Goal: Book appointment/travel/reservation

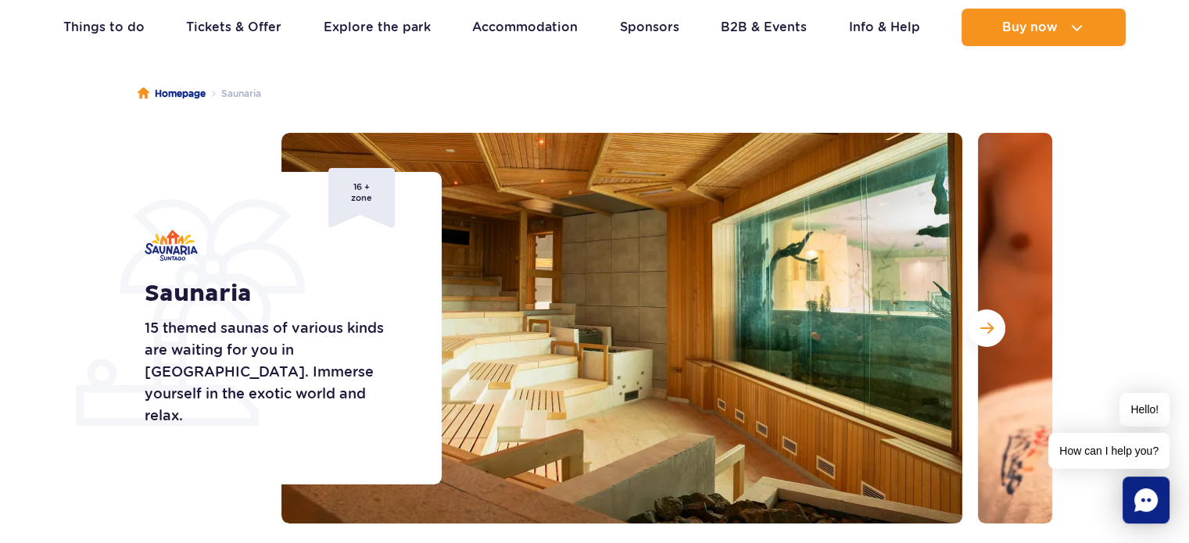
scroll to position [208, 0]
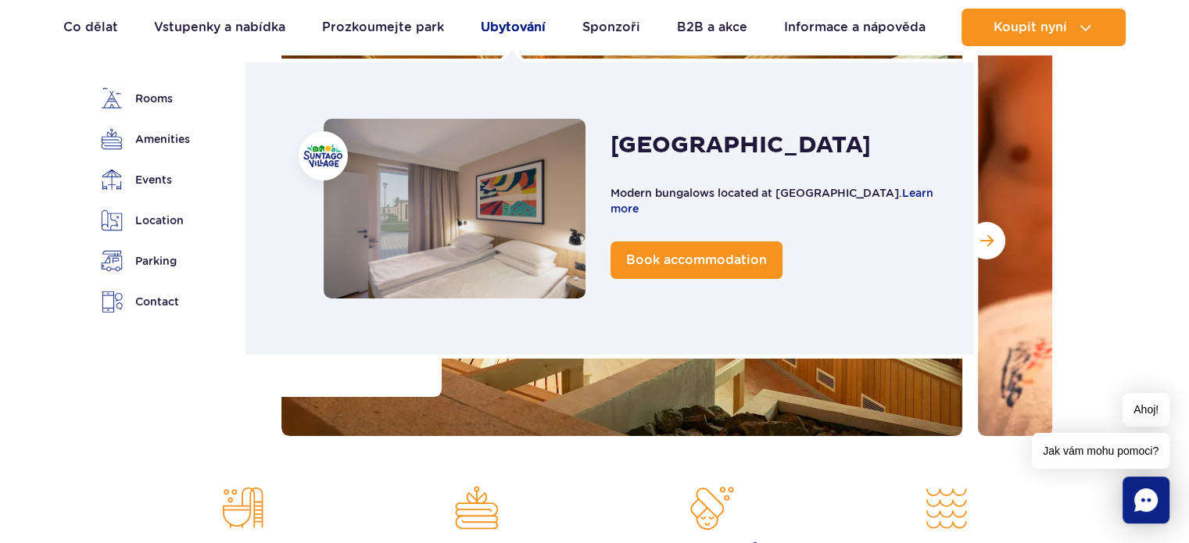
click at [503, 34] on font "Ubytování" at bounding box center [513, 27] width 65 height 15
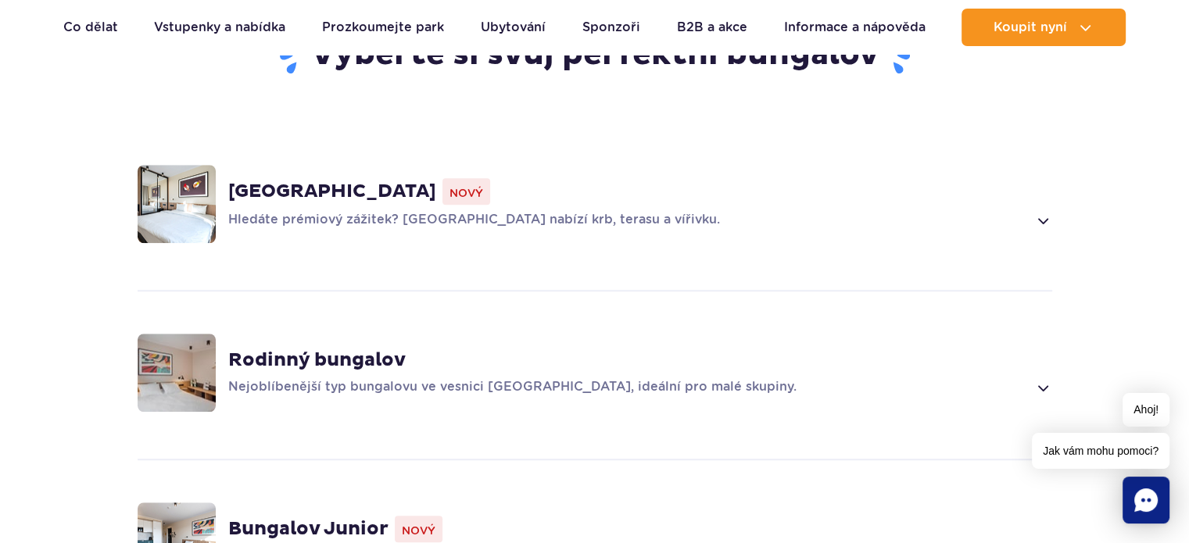
scroll to position [1251, 0]
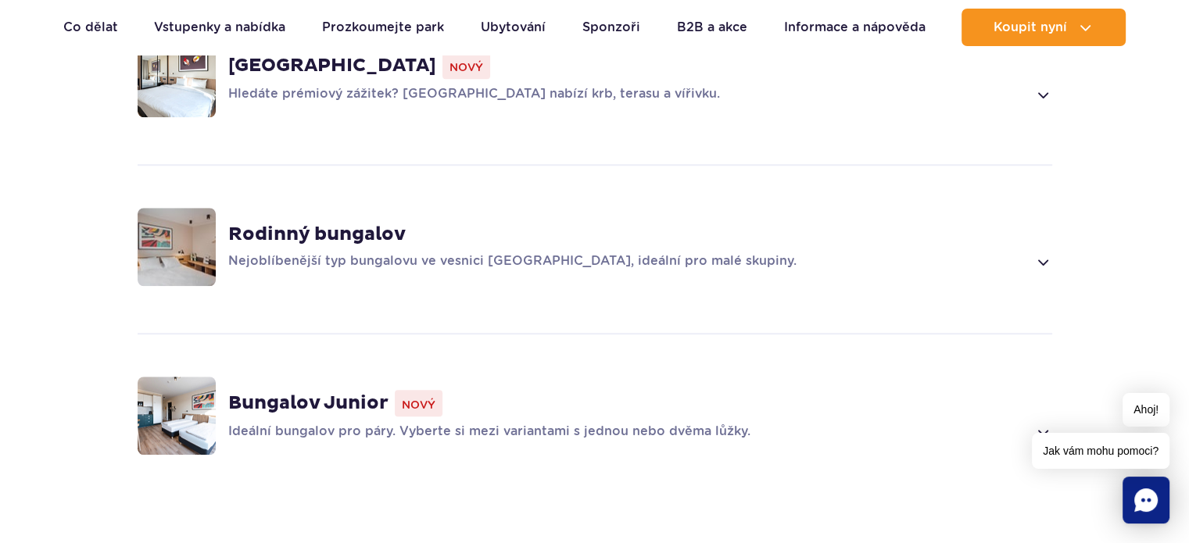
click at [435, 390] on span "Nový" at bounding box center [419, 403] width 48 height 27
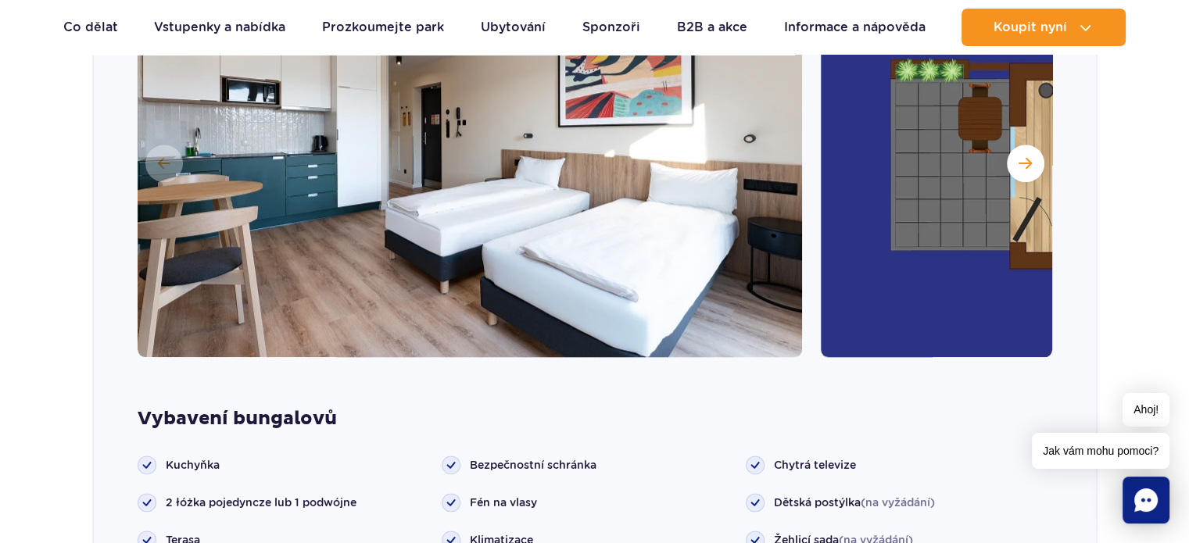
scroll to position [2024, 0]
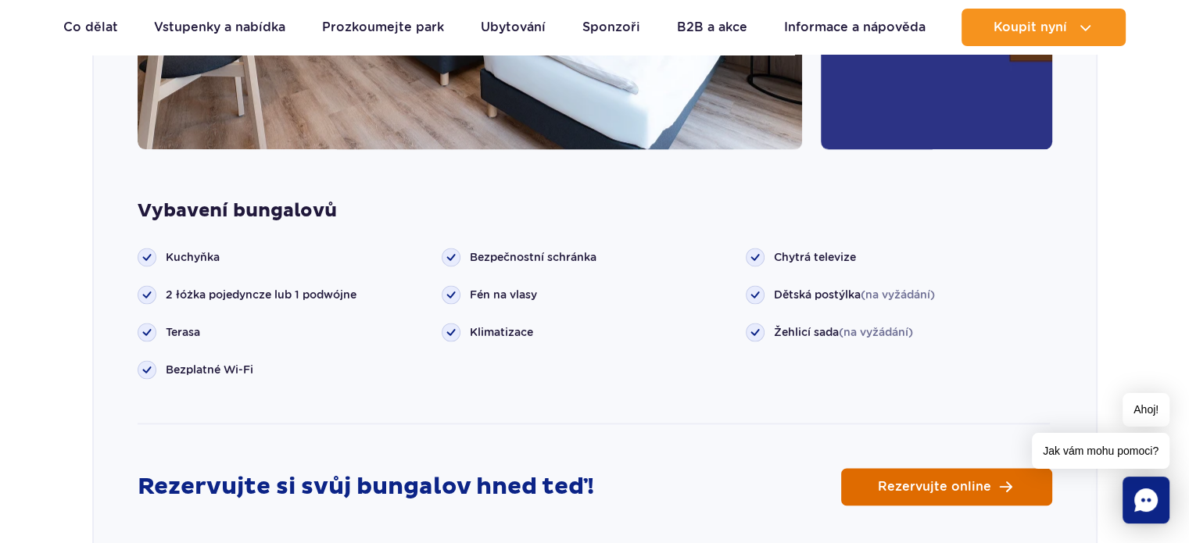
click at [934, 487] on link "Rezervujte online" at bounding box center [946, 487] width 211 height 38
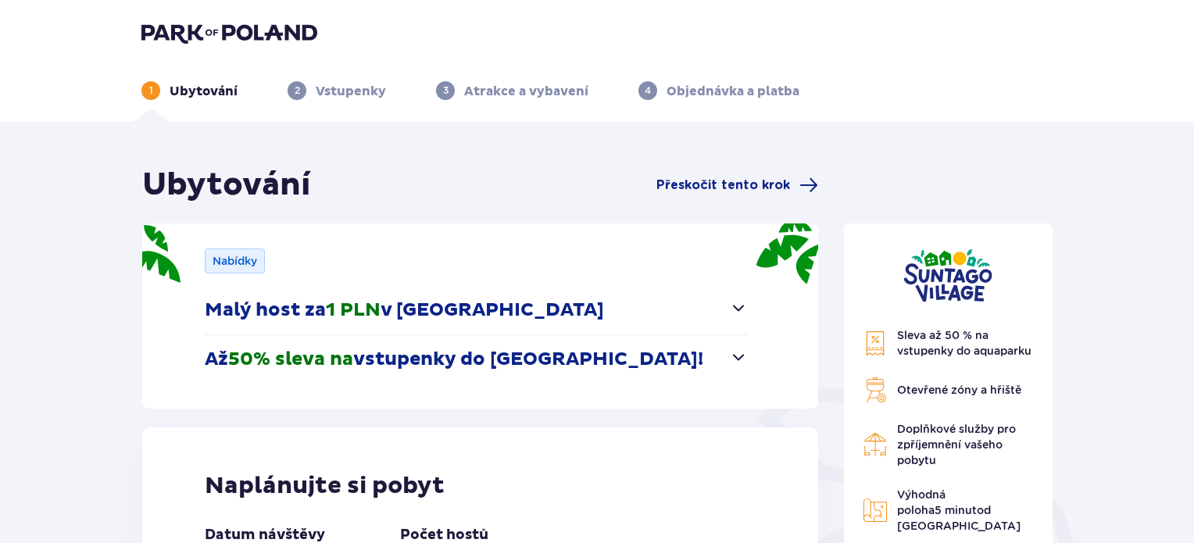
click at [304, 362] on font "50% sleva na" at bounding box center [290, 359] width 125 height 23
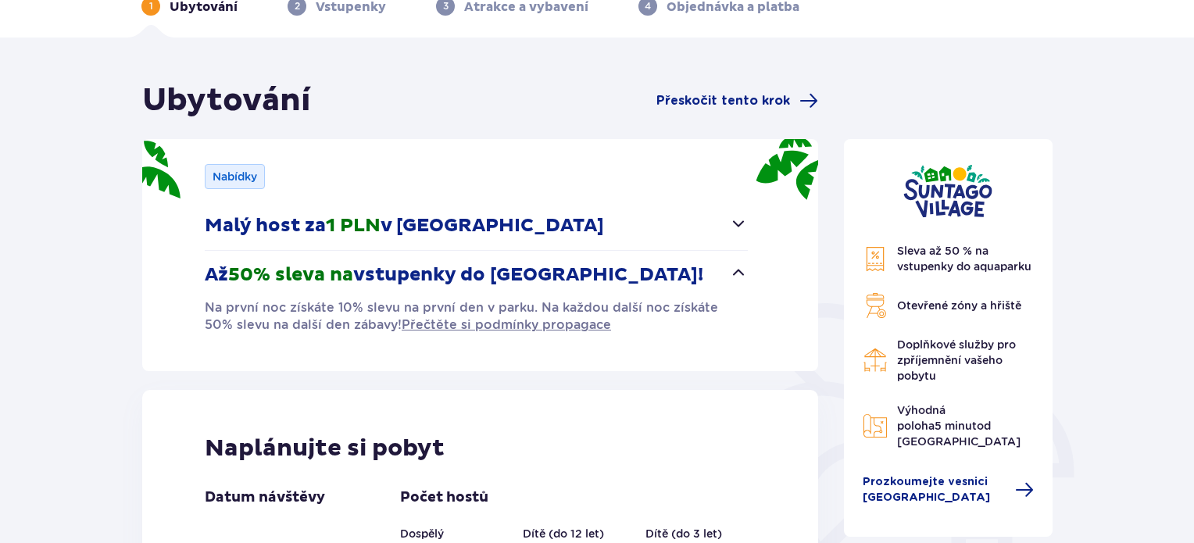
scroll to position [208, 0]
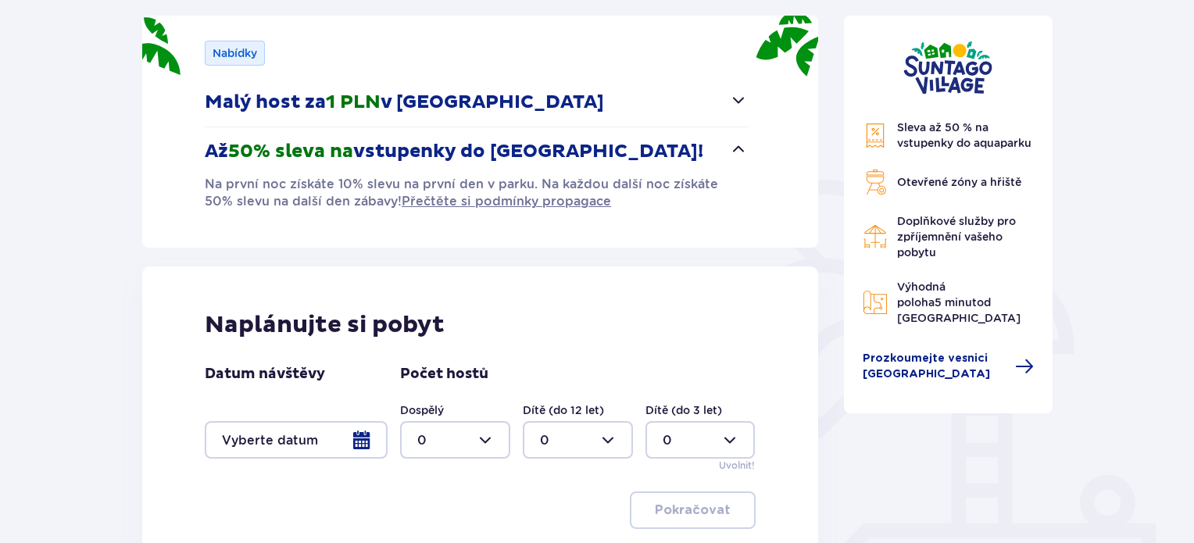
click at [365, 442] on div at bounding box center [296, 440] width 183 height 38
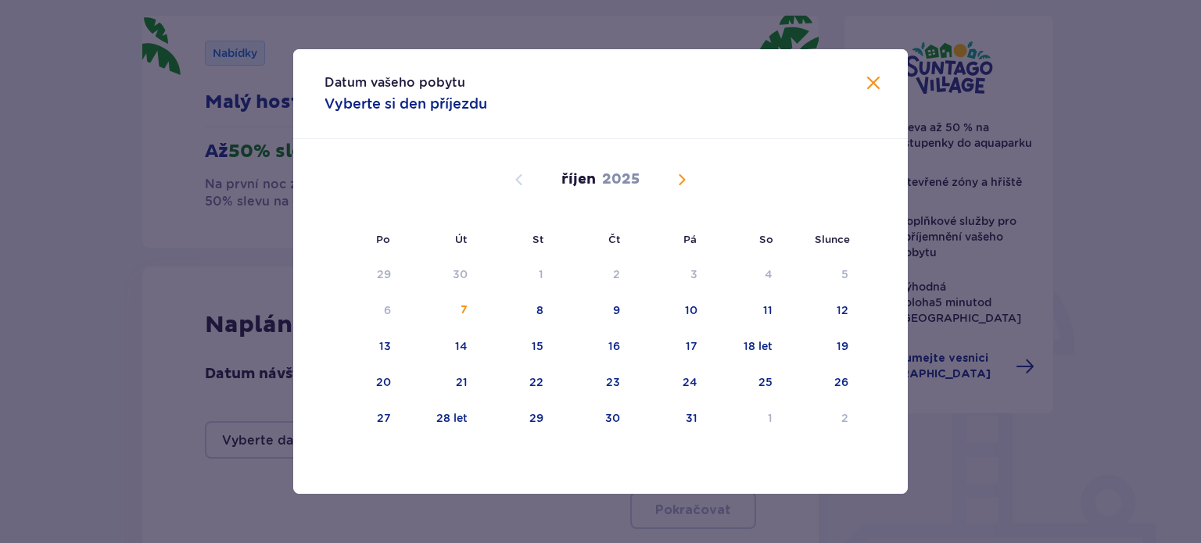
click at [681, 181] on span "Příští měsíc" at bounding box center [681, 179] width 19 height 19
click at [679, 181] on span "Příští měsíc" at bounding box center [681, 179] width 19 height 19
click at [509, 179] on div "prosinec 2025" at bounding box center [600, 179] width 517 height 19
click at [514, 176] on span "Předchozí měsíc" at bounding box center [519, 179] width 19 height 19
click at [617, 344] on font "13" at bounding box center [613, 346] width 12 height 13
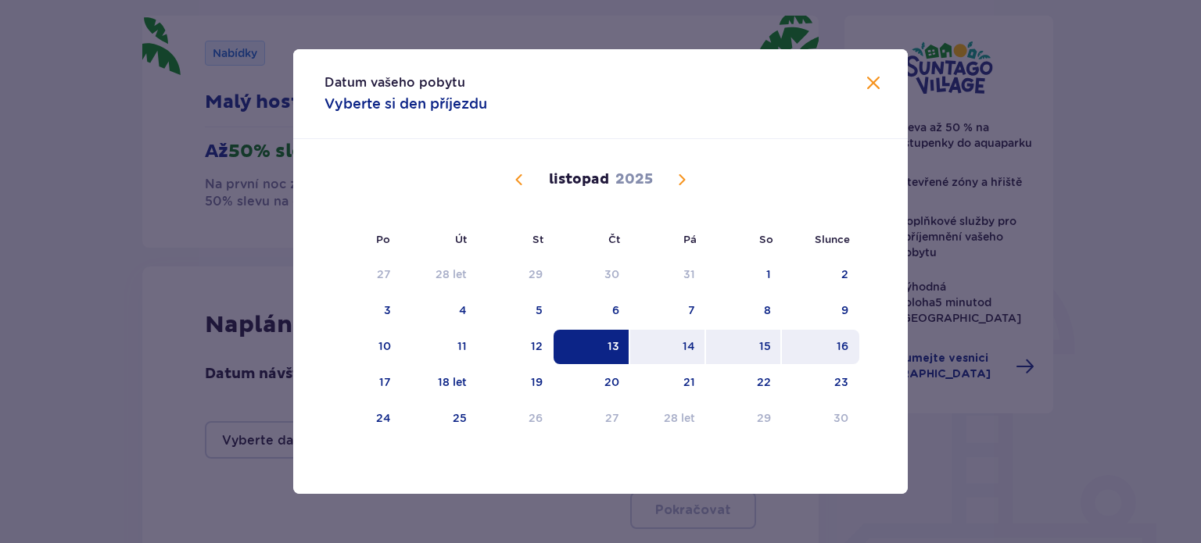
click at [849, 342] on div "16" at bounding box center [820, 347] width 77 height 34
type input "[DATE] - [DATE]"
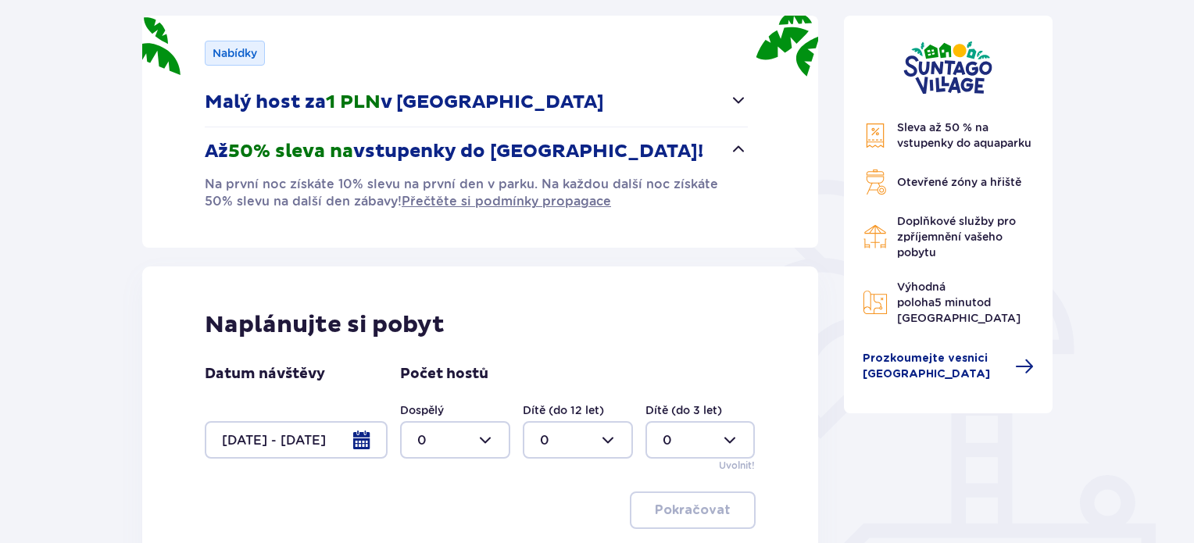
click at [490, 438] on div at bounding box center [455, 440] width 110 height 38
click at [422, 347] on font "2" at bounding box center [421, 352] width 8 height 15
type input "2"
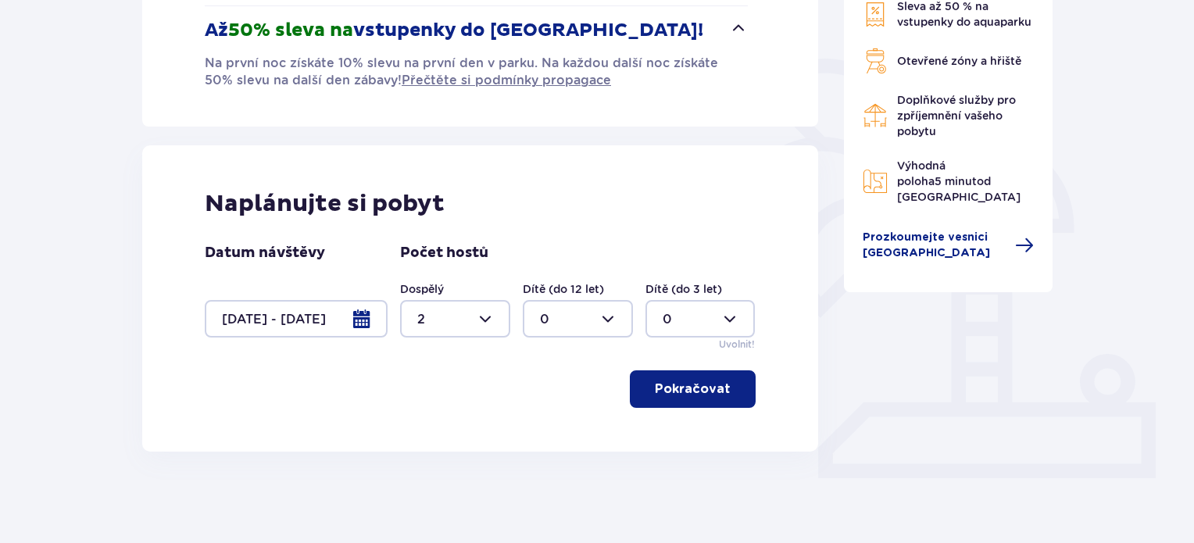
scroll to position [347, 0]
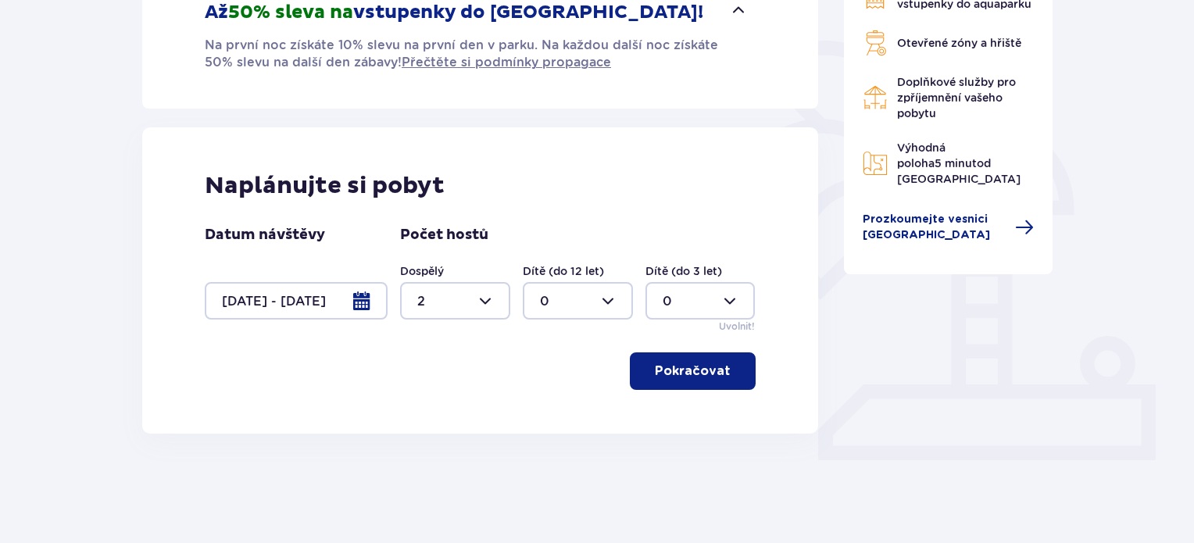
click at [678, 385] on button "Pokračovat" at bounding box center [693, 371] width 126 height 38
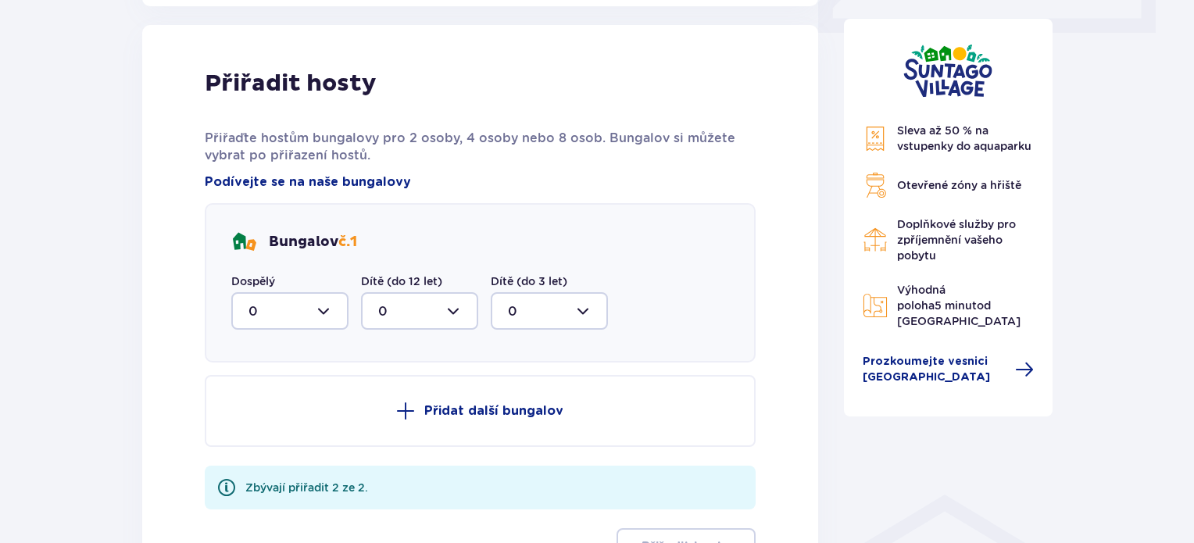
scroll to position [780, 0]
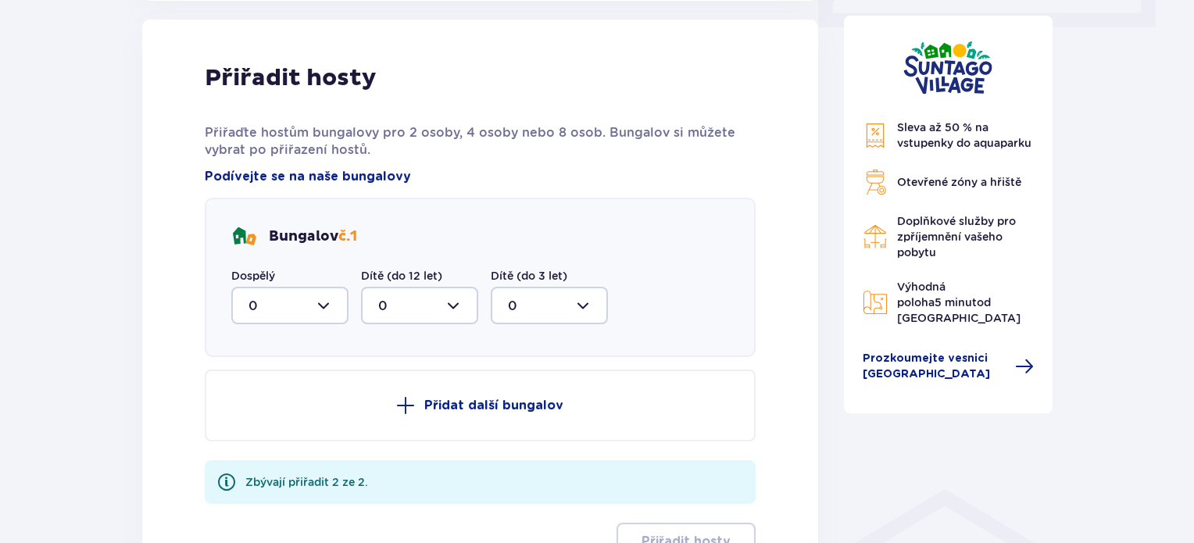
click at [327, 306] on div at bounding box center [289, 306] width 117 height 38
click at [260, 420] on div "2" at bounding box center [290, 418] width 83 height 17
type input "2"
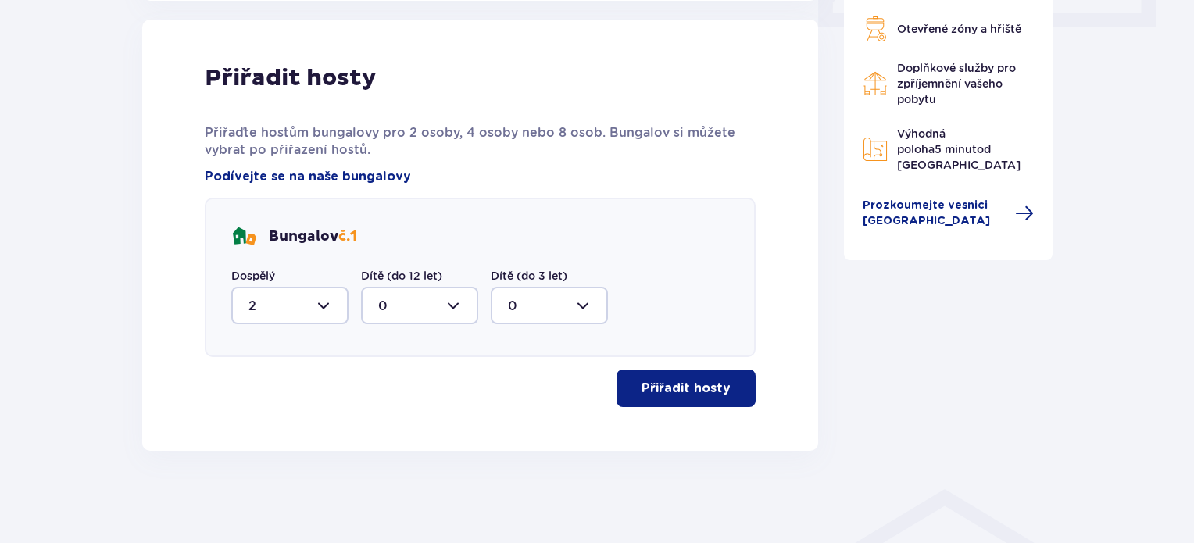
click at [712, 390] on font "Přiřadit hosty" at bounding box center [686, 388] width 89 height 13
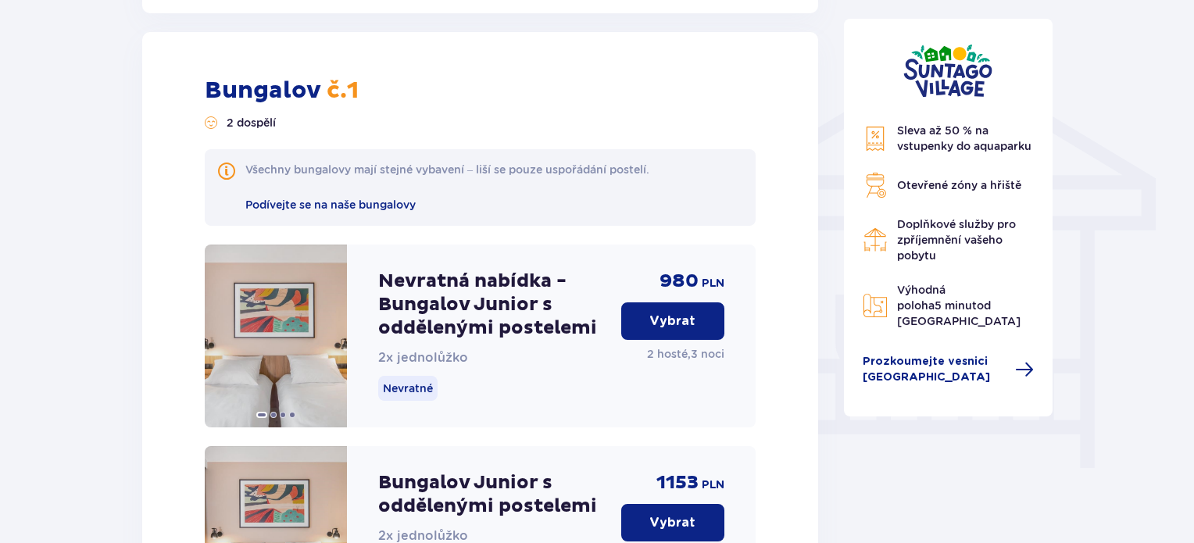
scroll to position [1229, 0]
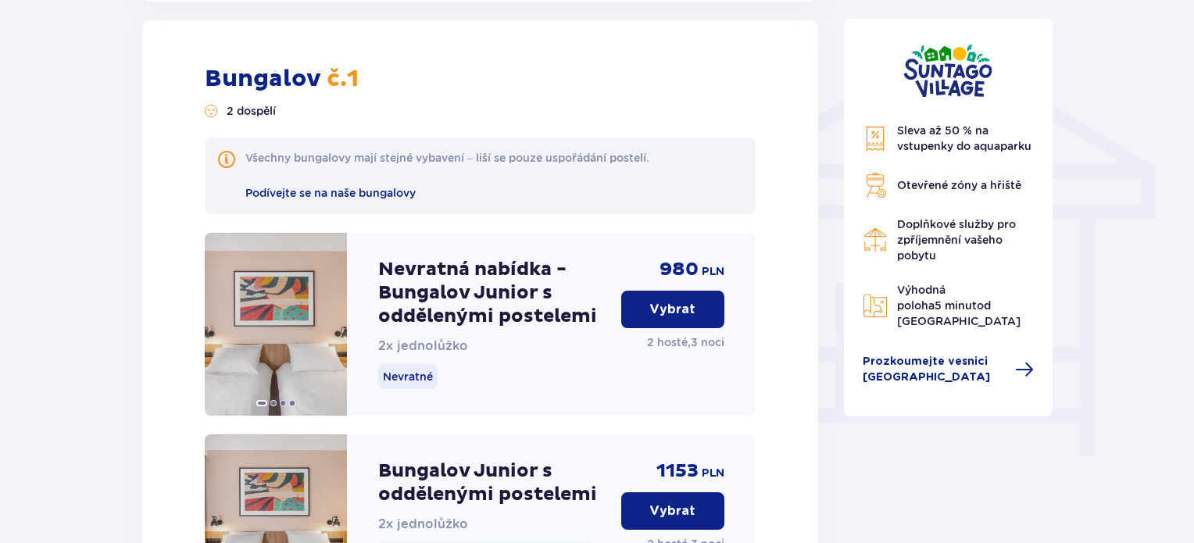
click at [682, 303] on font "Vybrat" at bounding box center [673, 309] width 46 height 13
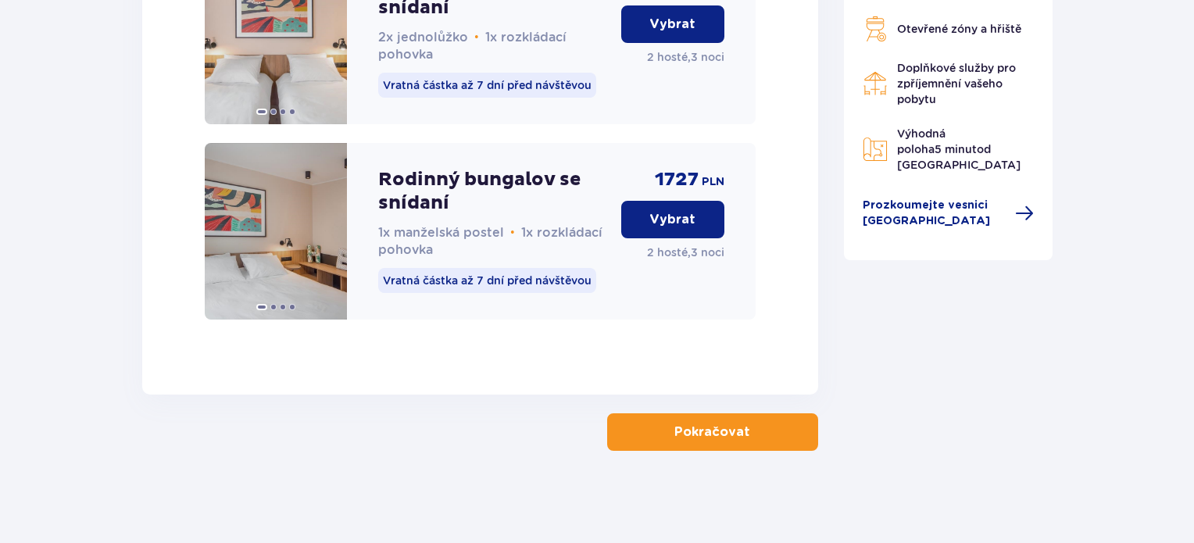
scroll to position [3498, 0]
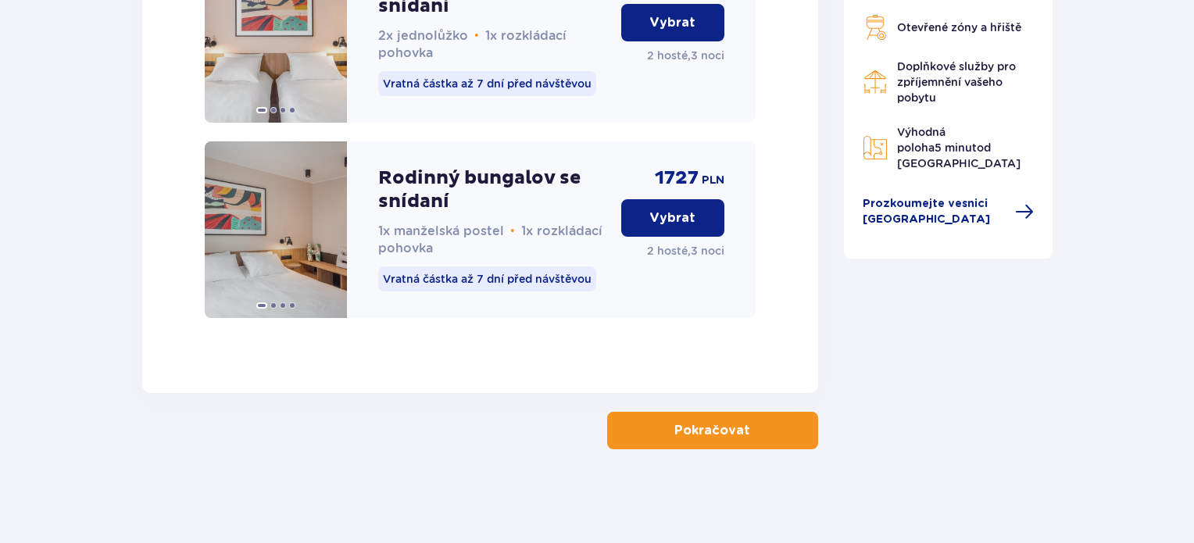
click at [719, 441] on button "Pokračovat" at bounding box center [712, 431] width 211 height 38
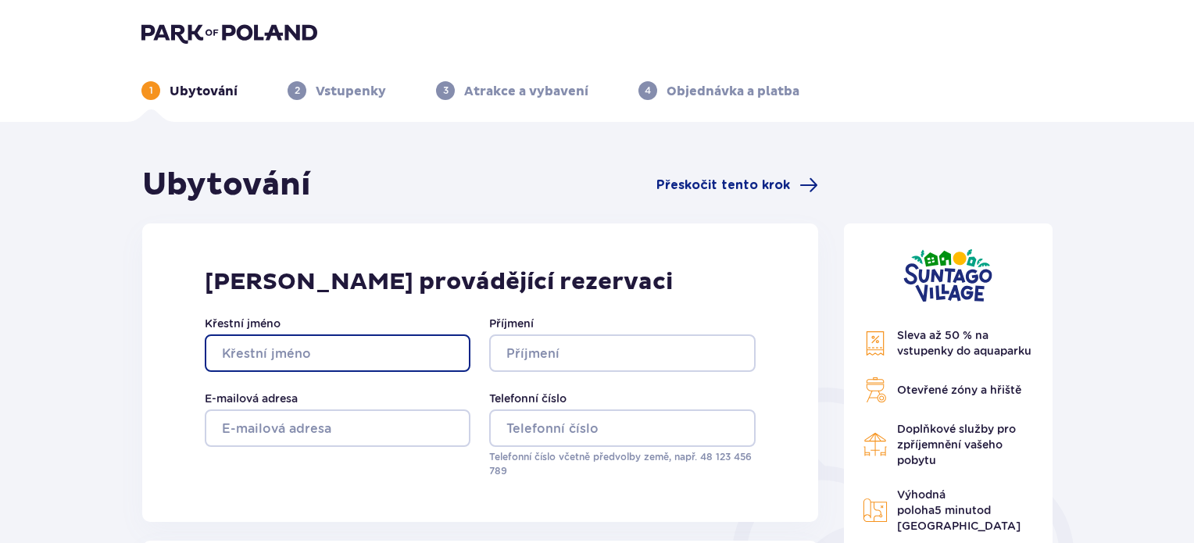
click at [294, 351] on input "Křestní jméno" at bounding box center [338, 354] width 266 height 38
type input "[PERSON_NAME]"
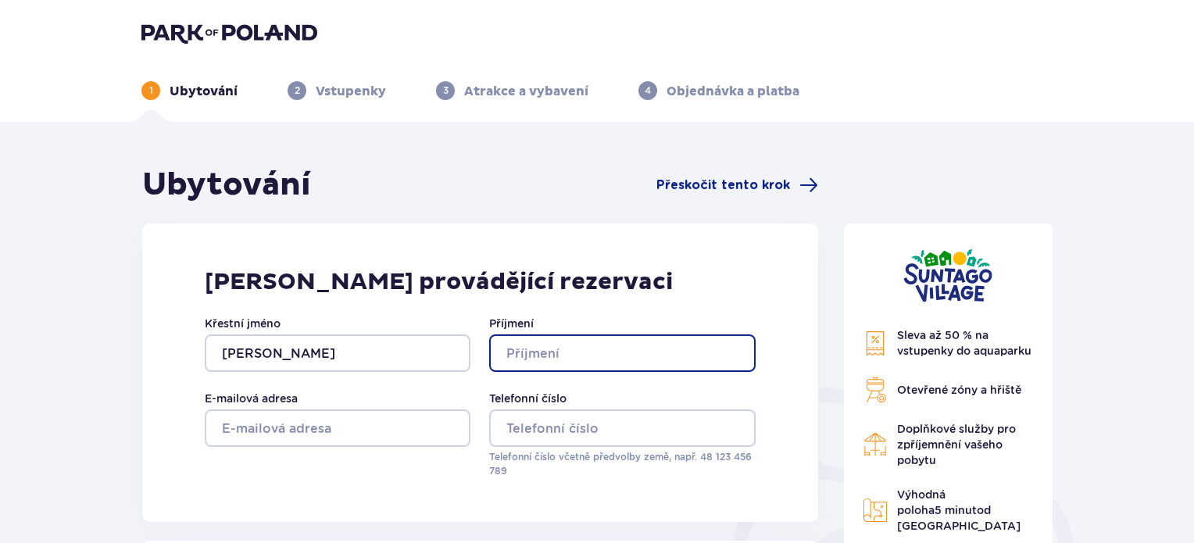
type input "[PERSON_NAME]"
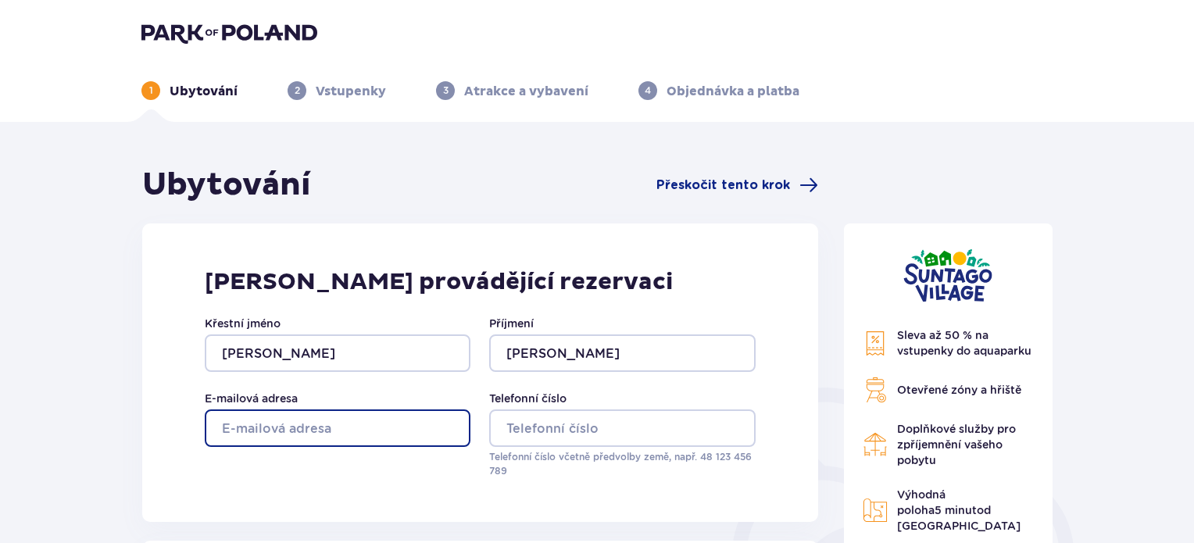
type input "[EMAIL_ADDRESS][DOMAIN_NAME]"
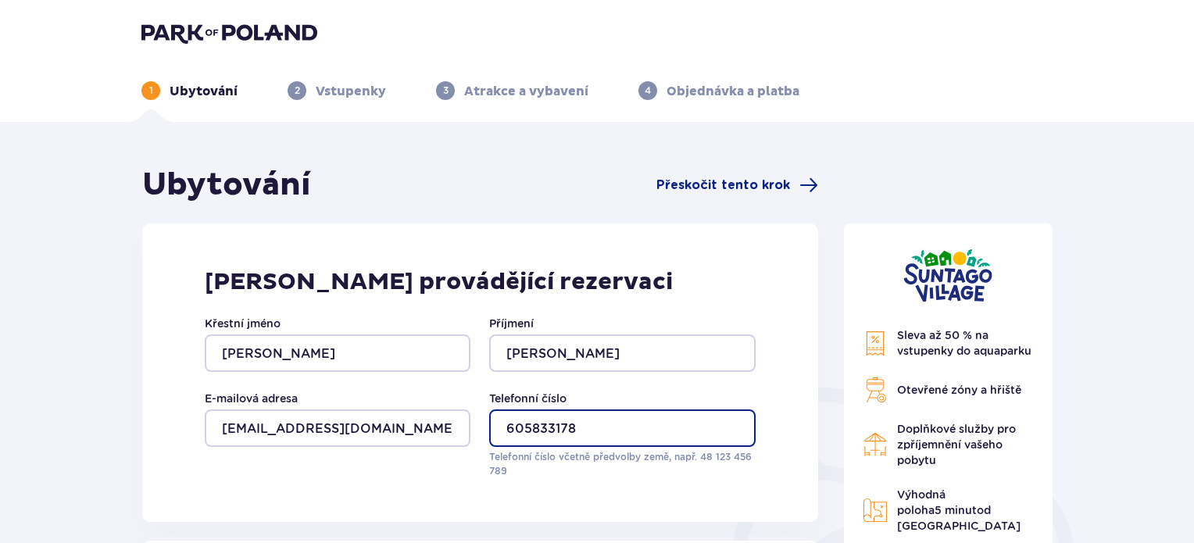
click at [503, 428] on input "605833178" at bounding box center [622, 429] width 266 height 38
click at [644, 433] on input "[PHONE_NUMBER]" at bounding box center [622, 429] width 266 height 38
type input "[PHONE_NUMBER]"
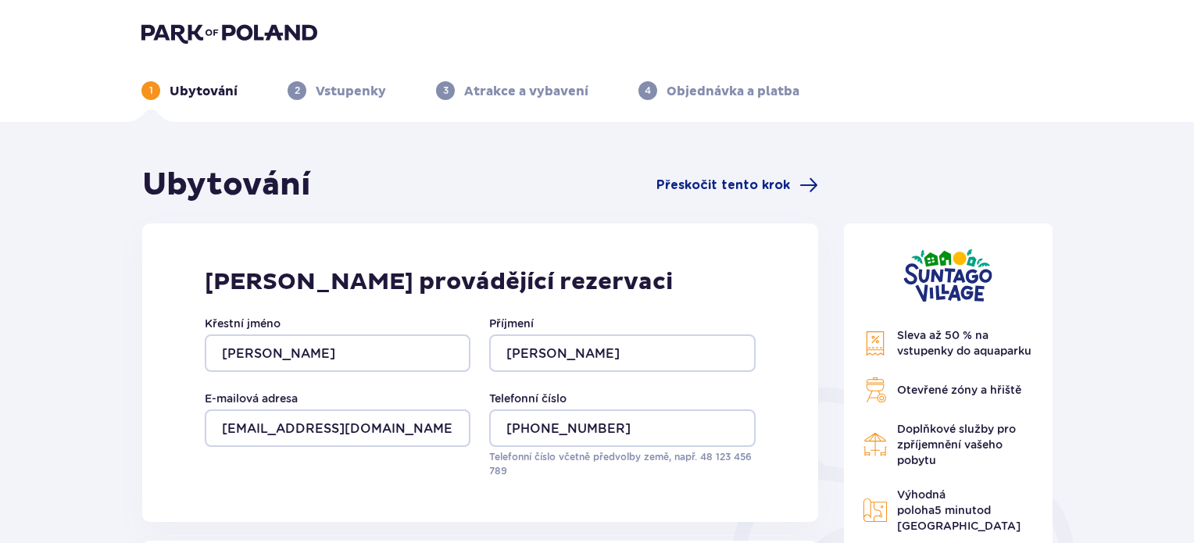
click at [669, 499] on div "Osoba provádějící rezervaci Křestní jméno Kateřina Příjmení Čajková E-mailová a…" at bounding box center [480, 373] width 676 height 299
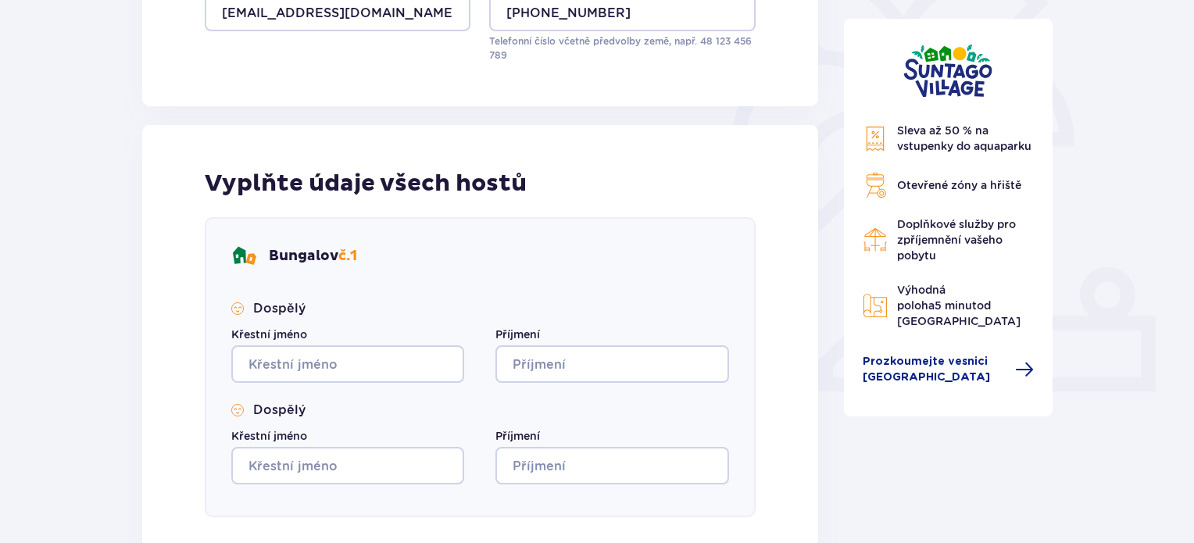
scroll to position [417, 0]
click at [332, 365] on input "Křestní jméno" at bounding box center [347, 364] width 233 height 38
click at [263, 463] on input "Křestní jméno" at bounding box center [347, 465] width 233 height 38
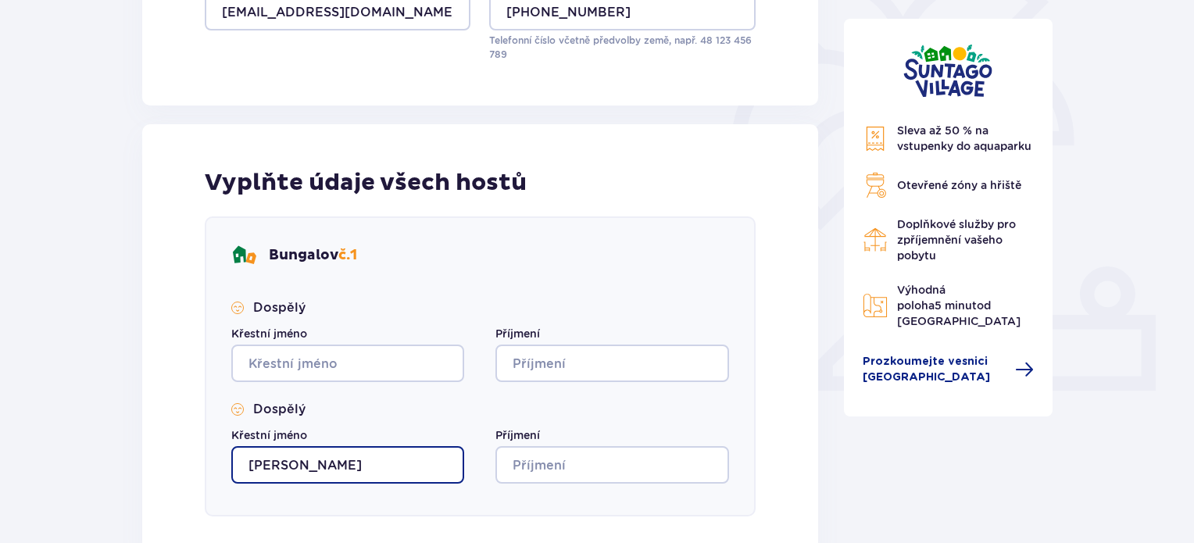
type input "[PERSON_NAME]"
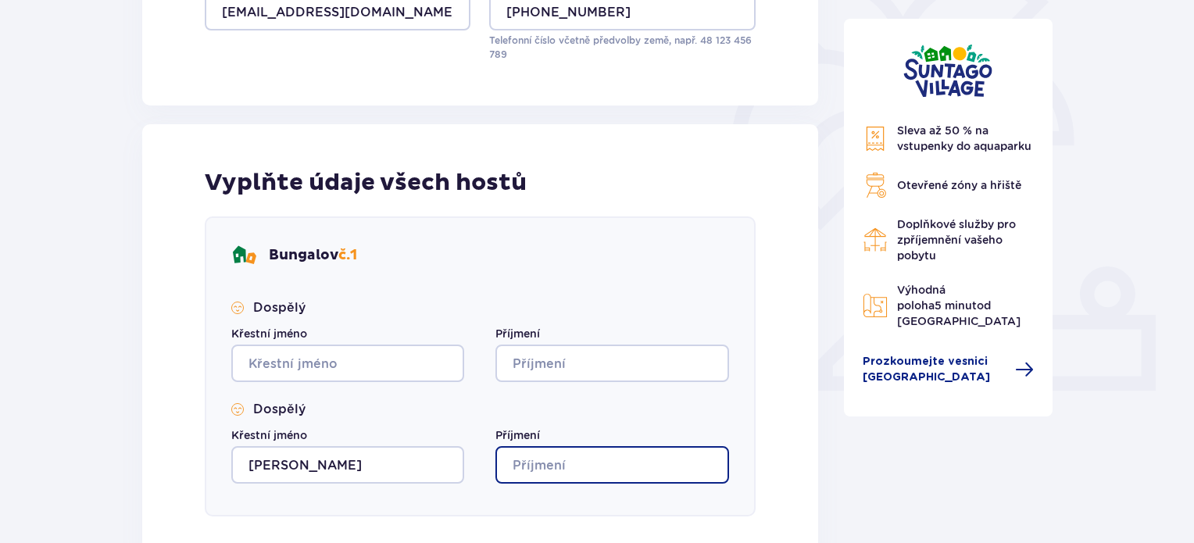
click at [531, 463] on input "Příjmení" at bounding box center [612, 465] width 233 height 38
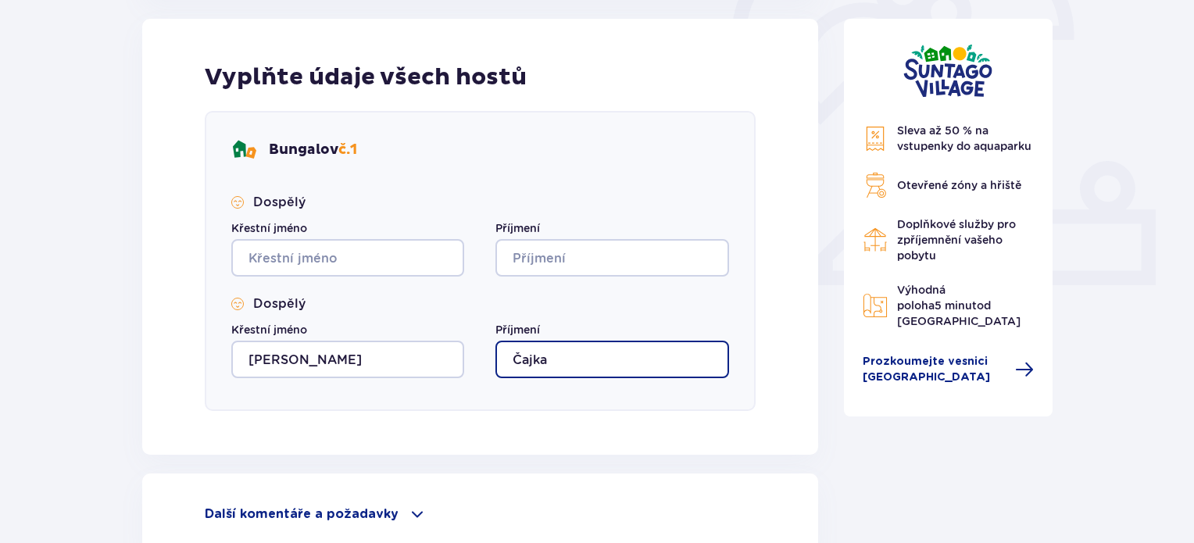
scroll to position [683, 0]
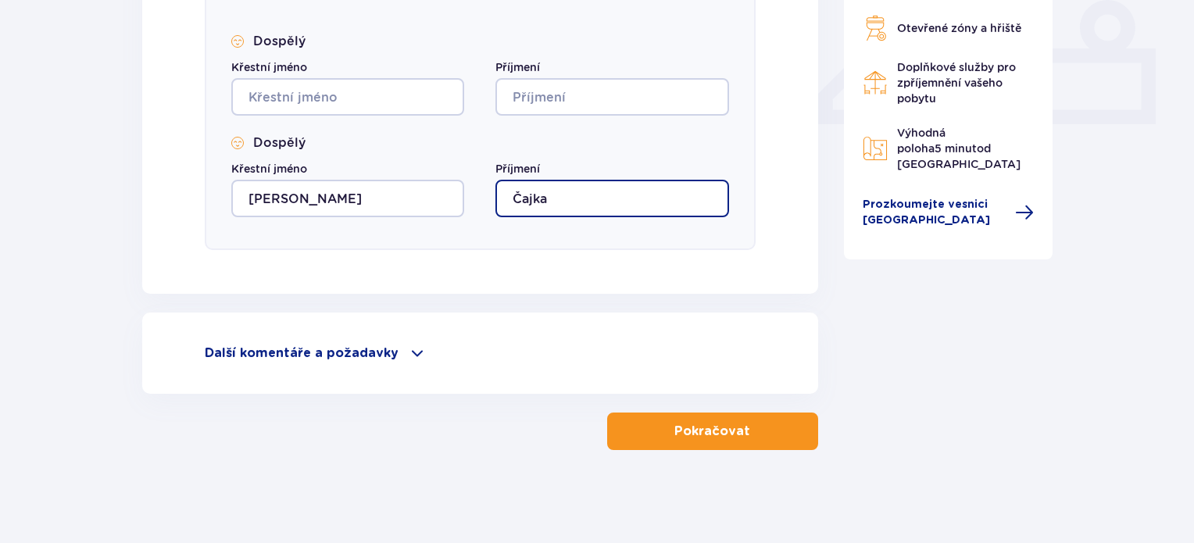
type input "Čajka"
click at [408, 350] on span at bounding box center [417, 353] width 19 height 19
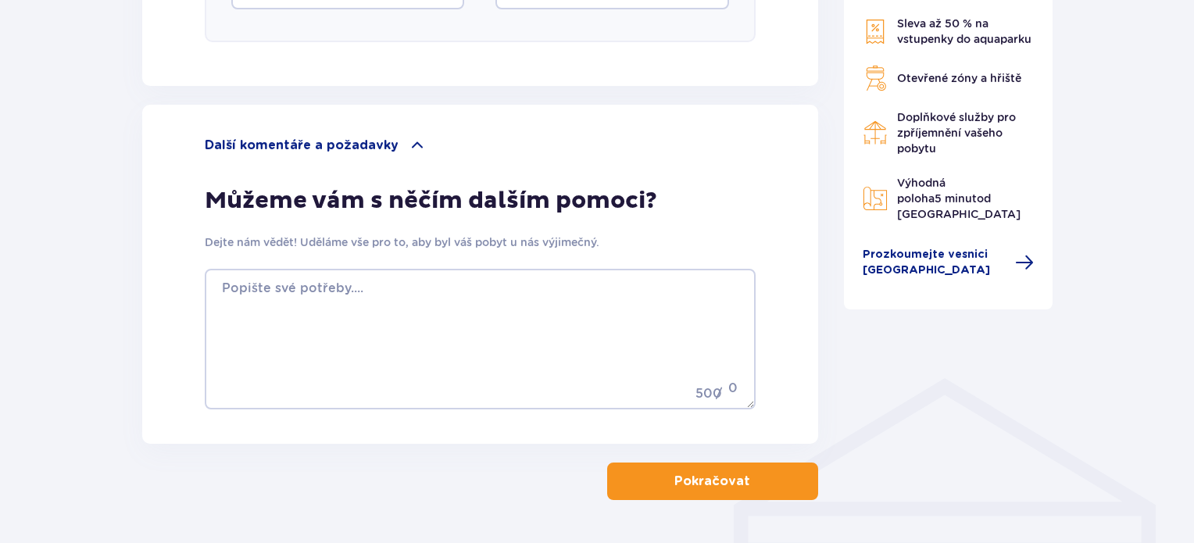
click at [740, 478] on button "Pokračovat" at bounding box center [712, 482] width 211 height 38
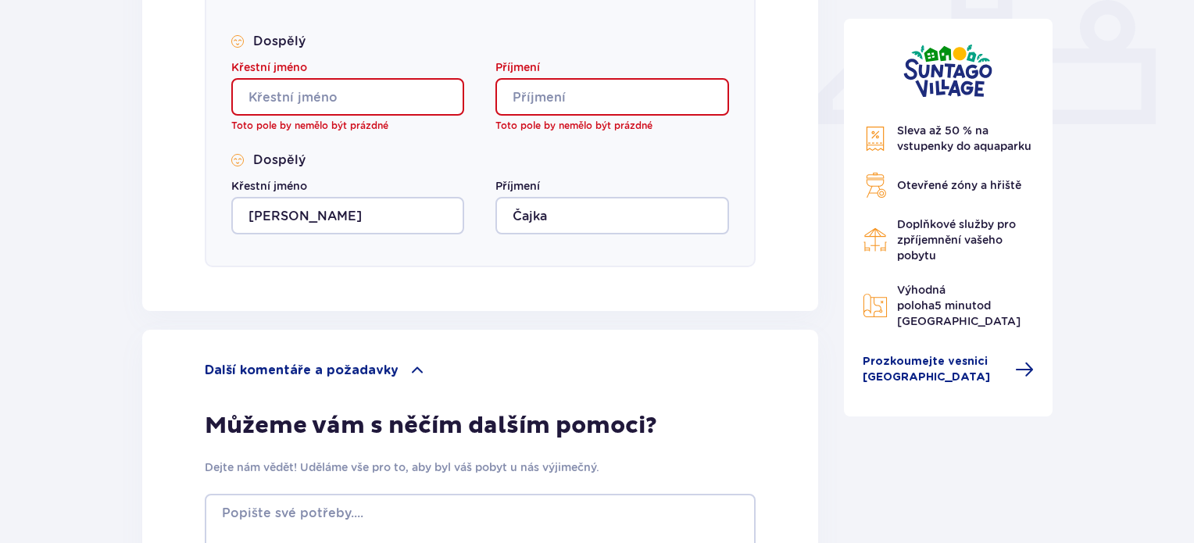
scroll to position [682, 0]
click at [378, 107] on input "Křestní jméno" at bounding box center [347, 98] width 233 height 38
type input "[PERSON_NAME]"
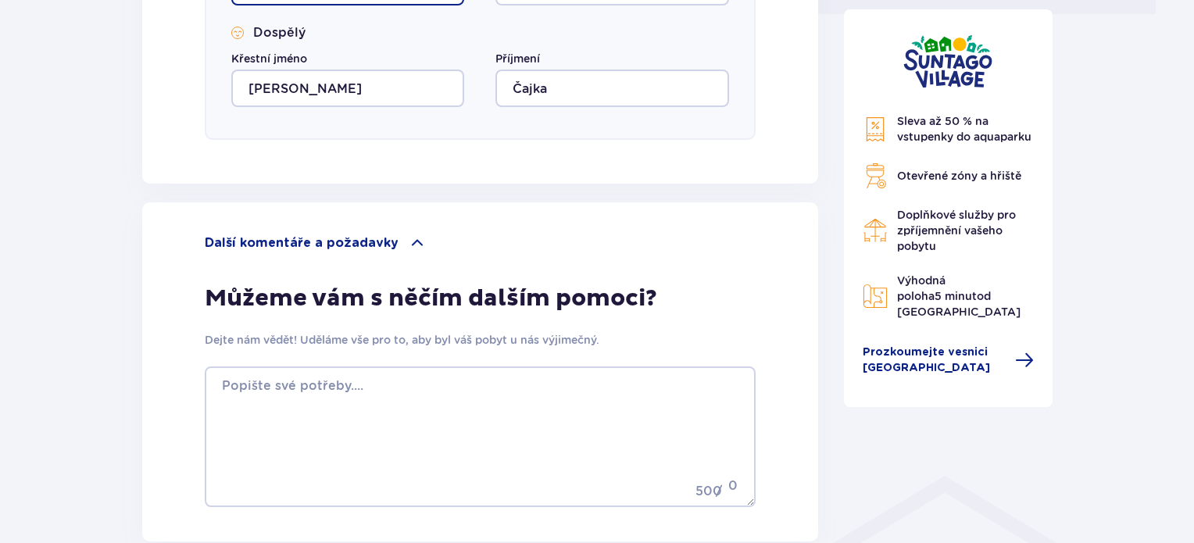
scroll to position [941, 0]
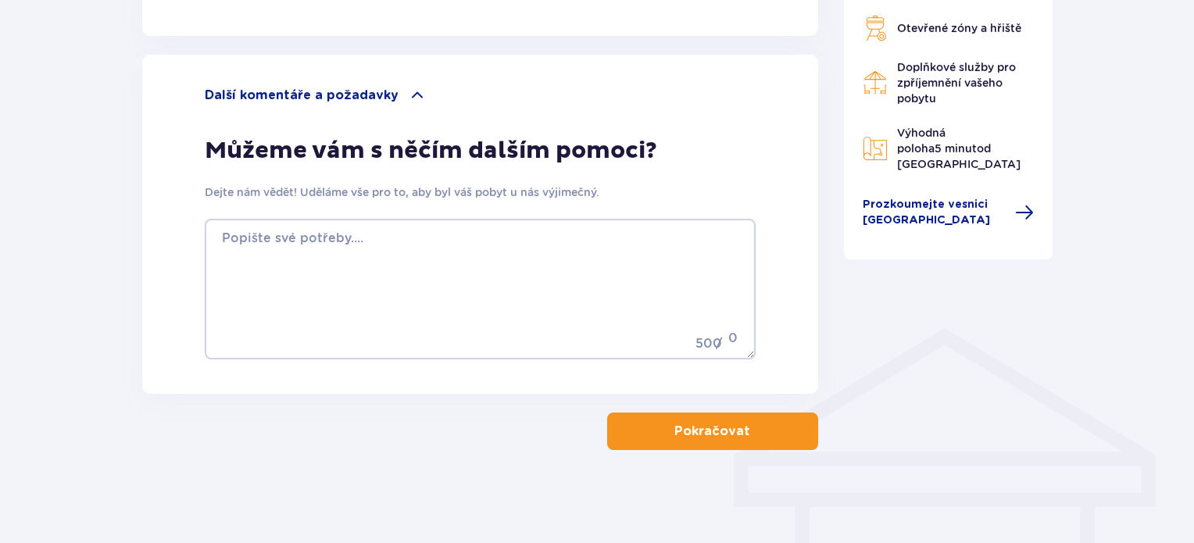
click at [707, 431] on font "Pokračovat" at bounding box center [713, 431] width 76 height 13
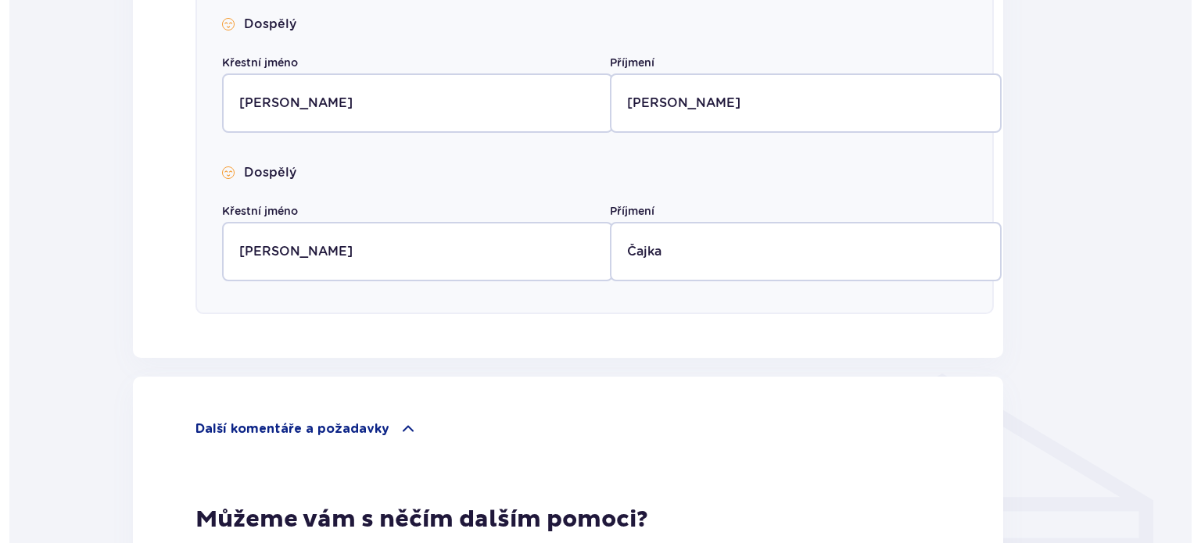
scroll to position [0, 0]
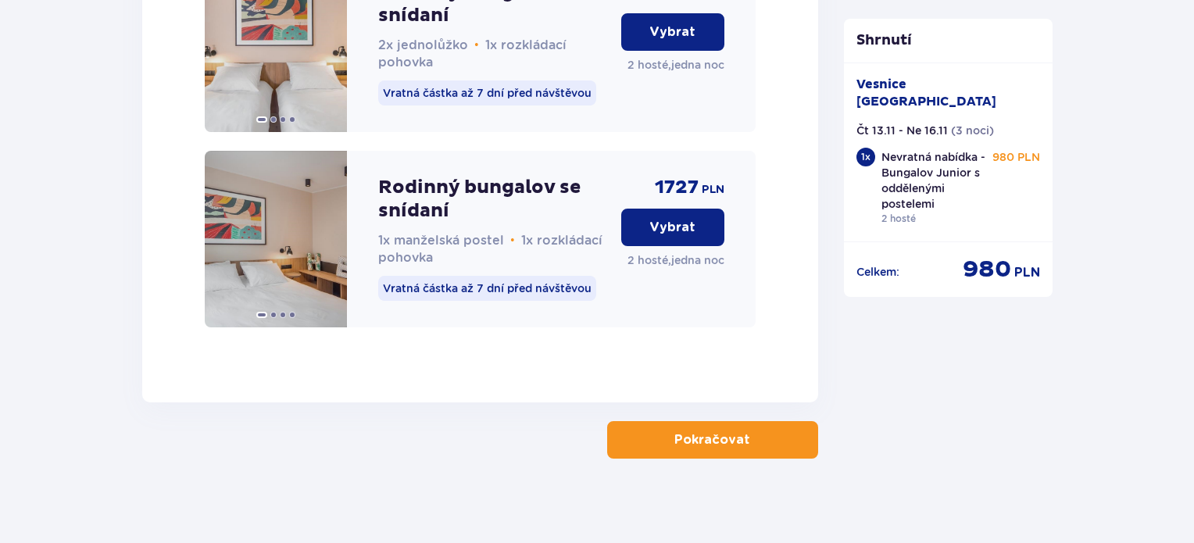
scroll to position [3452, 0]
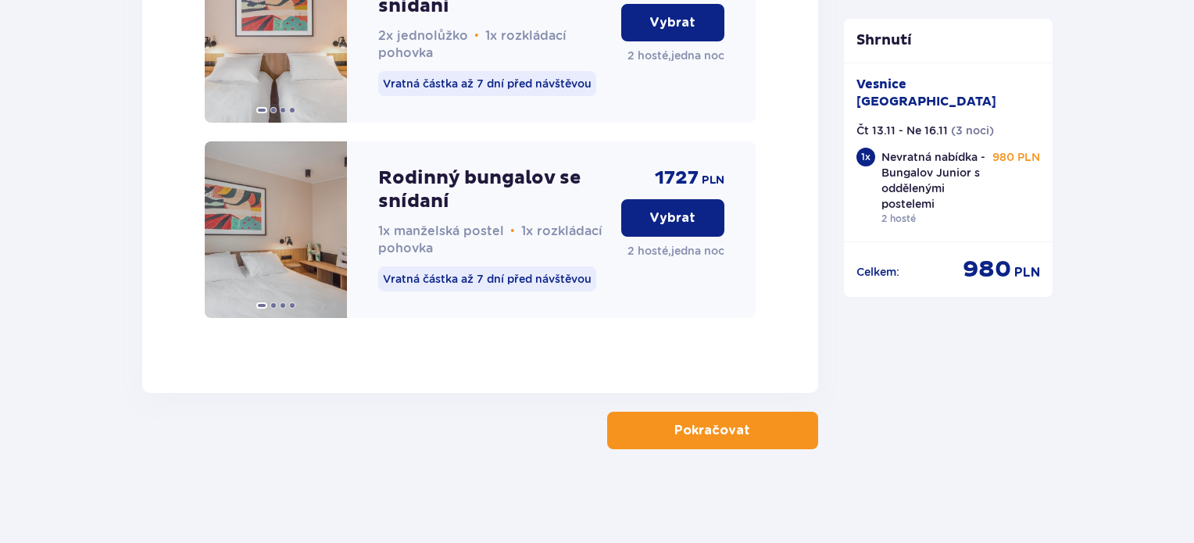
click at [721, 440] on button "Pokračovat" at bounding box center [712, 431] width 211 height 38
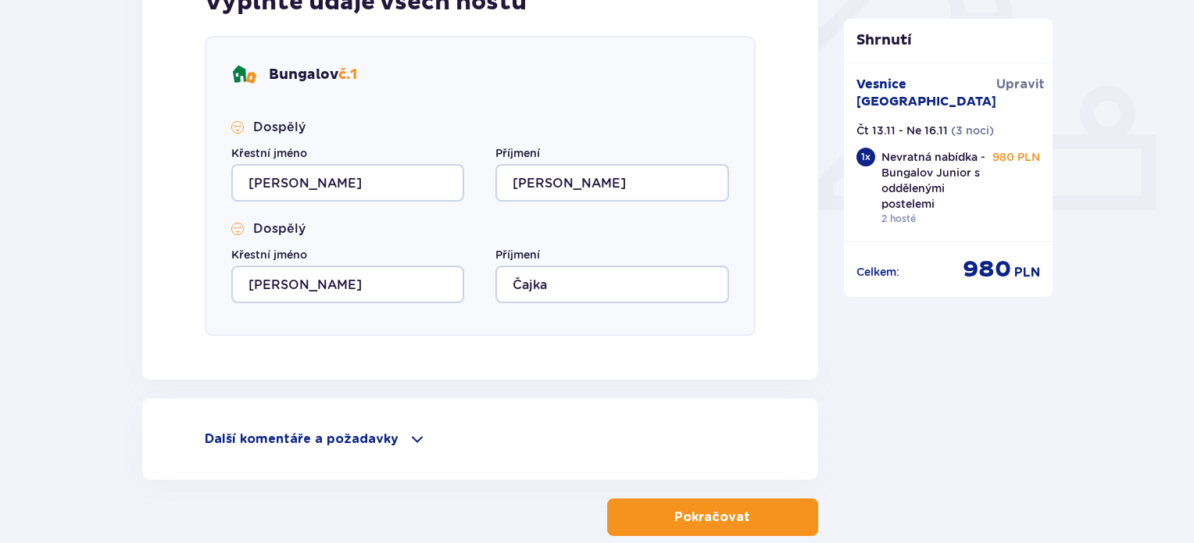
scroll to position [683, 0]
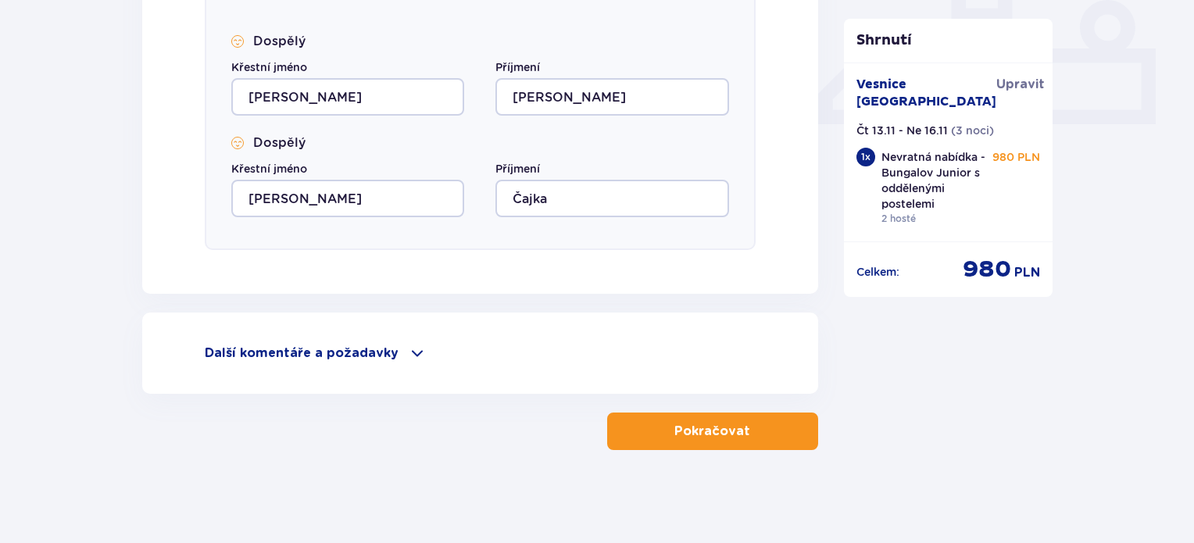
click at [679, 431] on font "Pokračovat" at bounding box center [713, 431] width 76 height 13
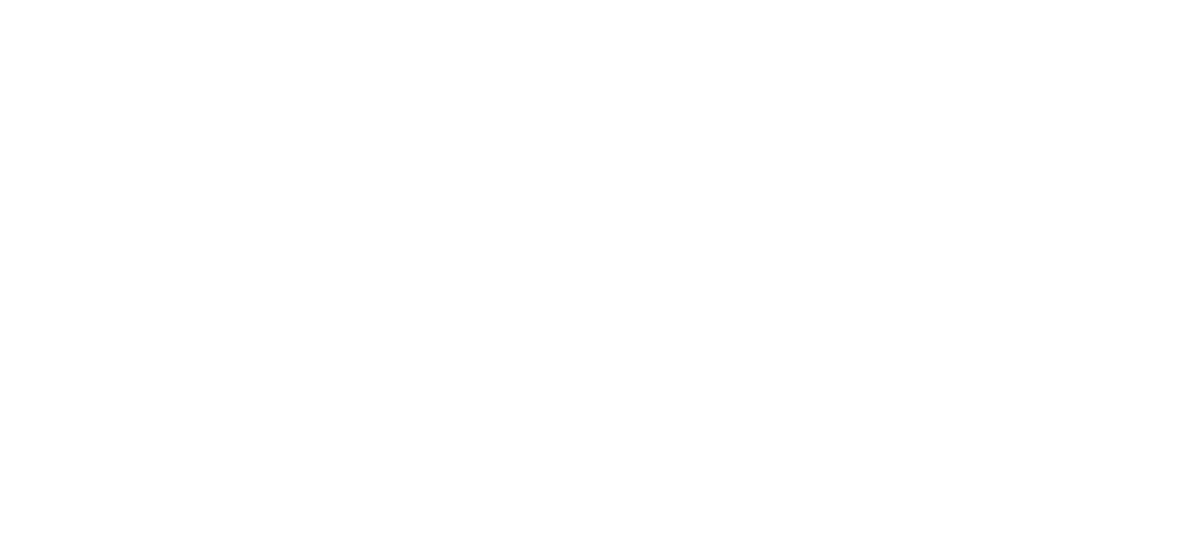
scroll to position [0, 0]
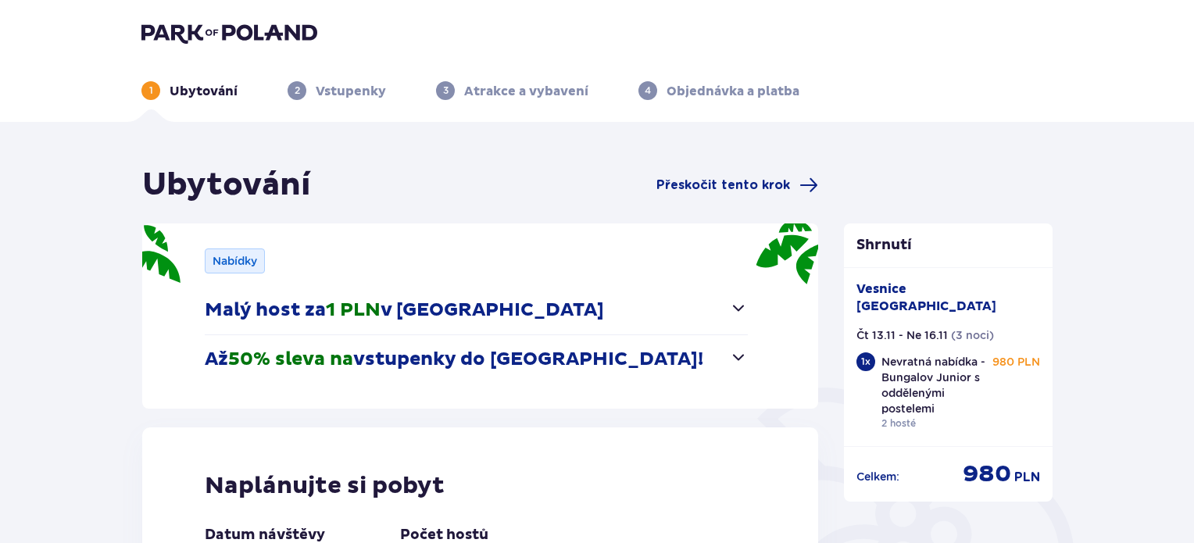
click at [294, 82] on span "2" at bounding box center [297, 90] width 19 height 19
click at [344, 96] on font "Vstupenky" at bounding box center [351, 92] width 70 height 16
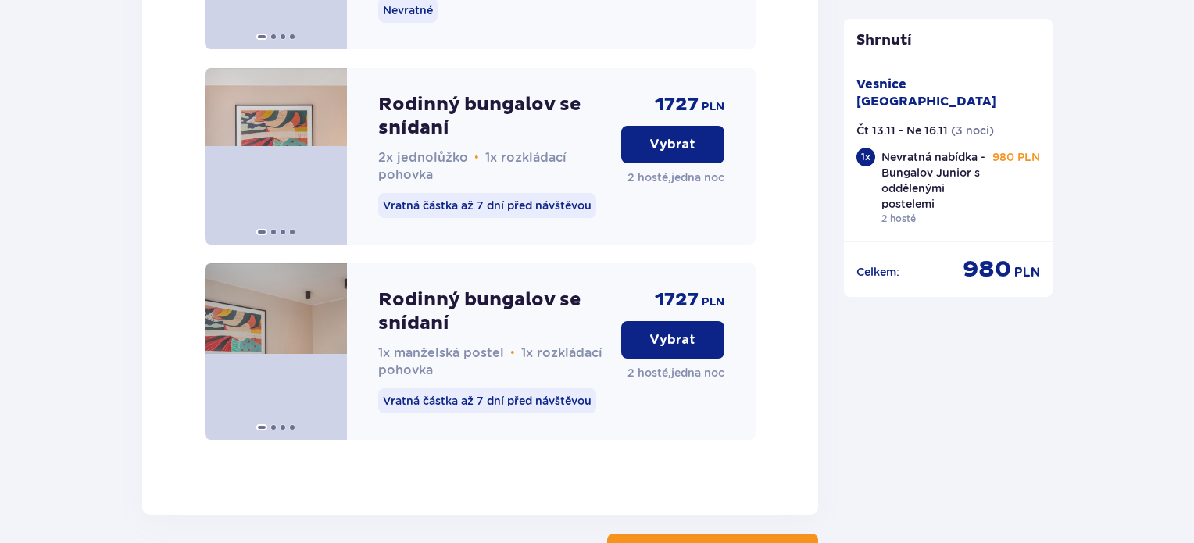
scroll to position [3452, 0]
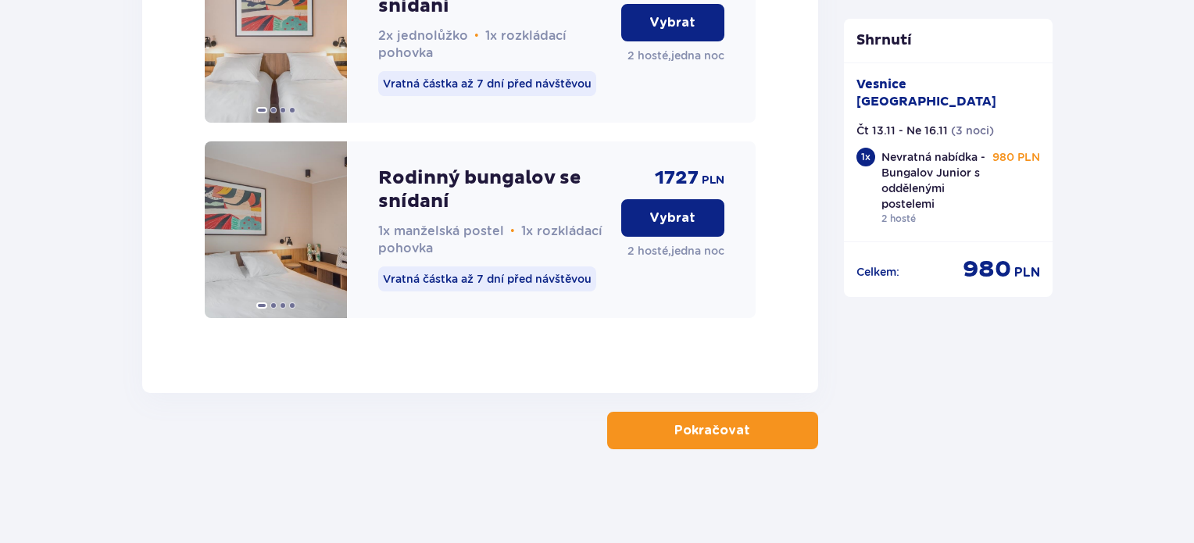
click at [1004, 151] on font "980 PLN" at bounding box center [1017, 157] width 48 height 13
click at [986, 255] on font "980" at bounding box center [987, 269] width 48 height 29
click at [988, 255] on font "980" at bounding box center [987, 269] width 48 height 29
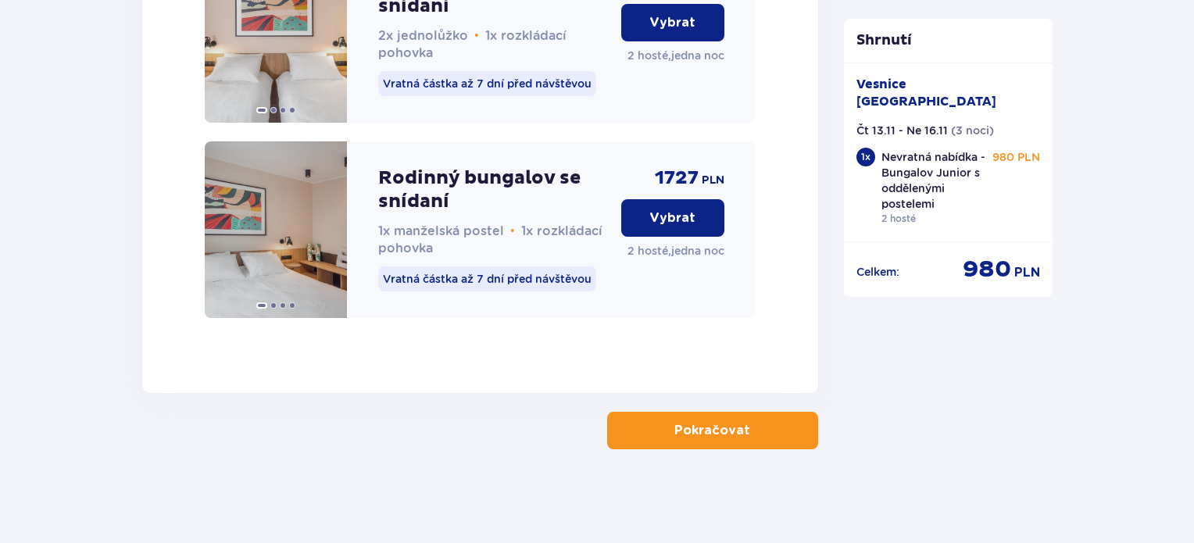
click at [899, 38] on font "Shrnutí" at bounding box center [884, 40] width 55 height 18
click at [739, 444] on button "Pokračovat" at bounding box center [712, 431] width 211 height 38
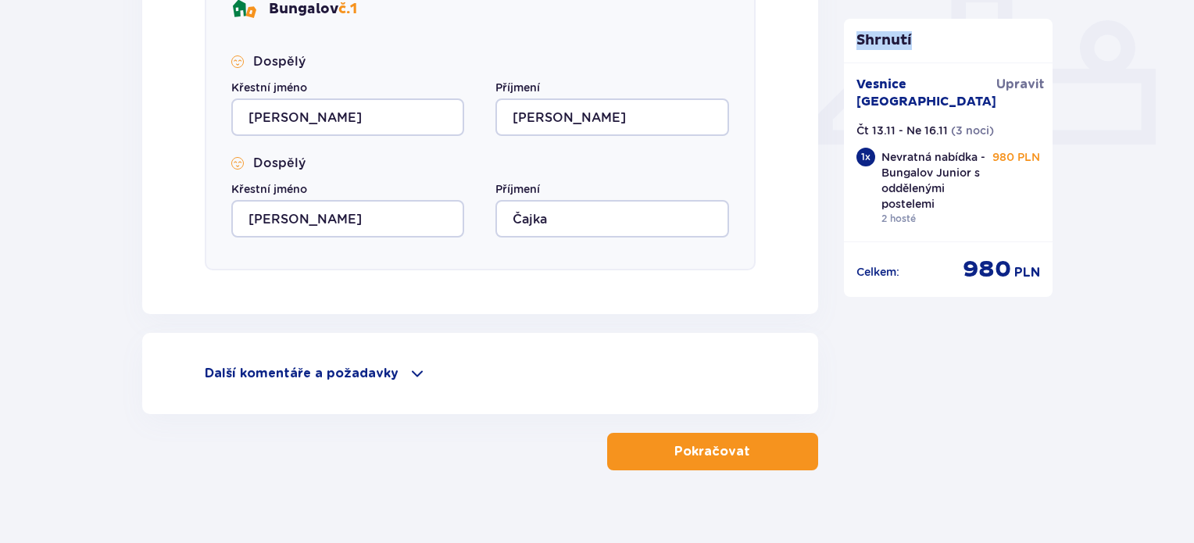
scroll to position [683, 0]
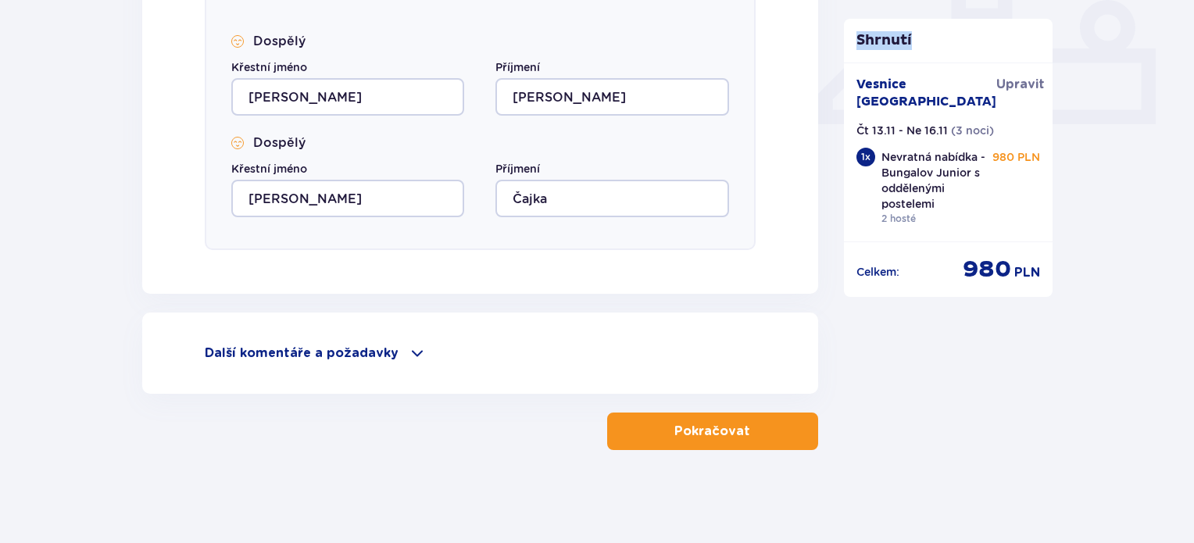
click at [702, 442] on button "Pokračovat" at bounding box center [712, 432] width 211 height 38
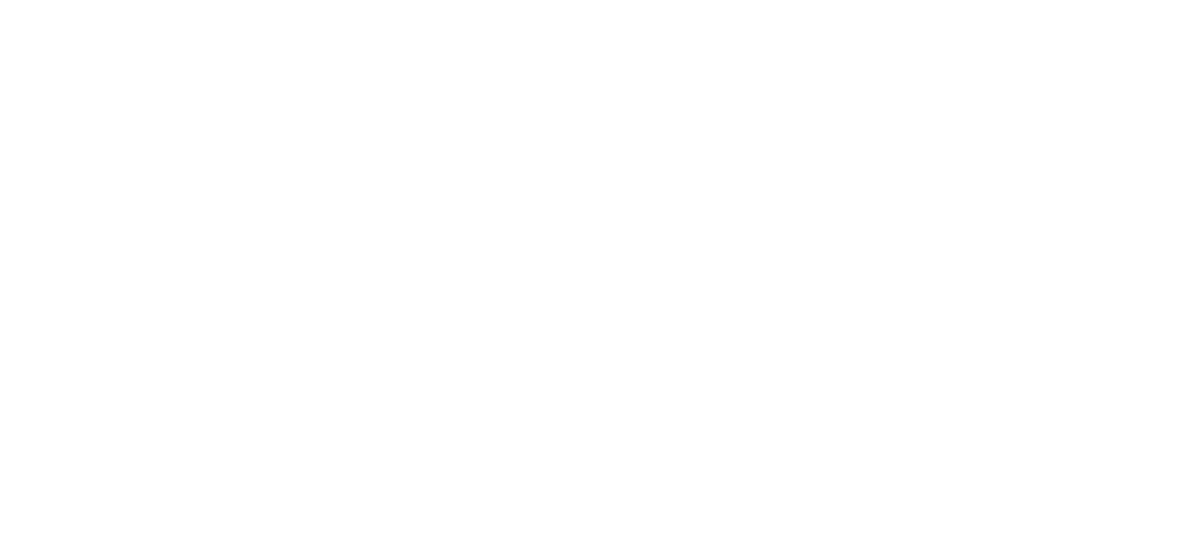
scroll to position [0, 0]
